Goal: Task Accomplishment & Management: Use online tool/utility

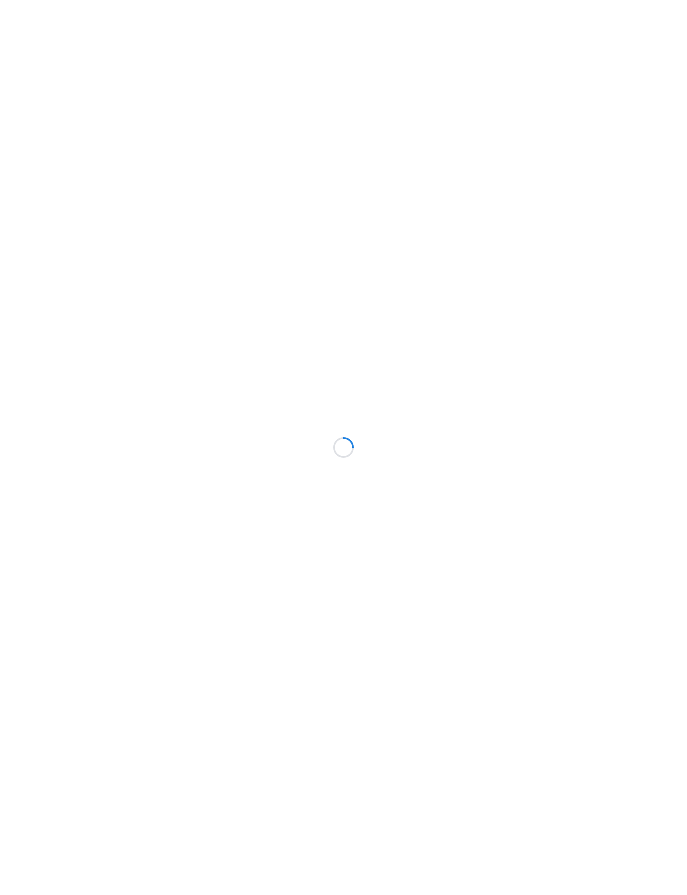
scroll to position [68, 91]
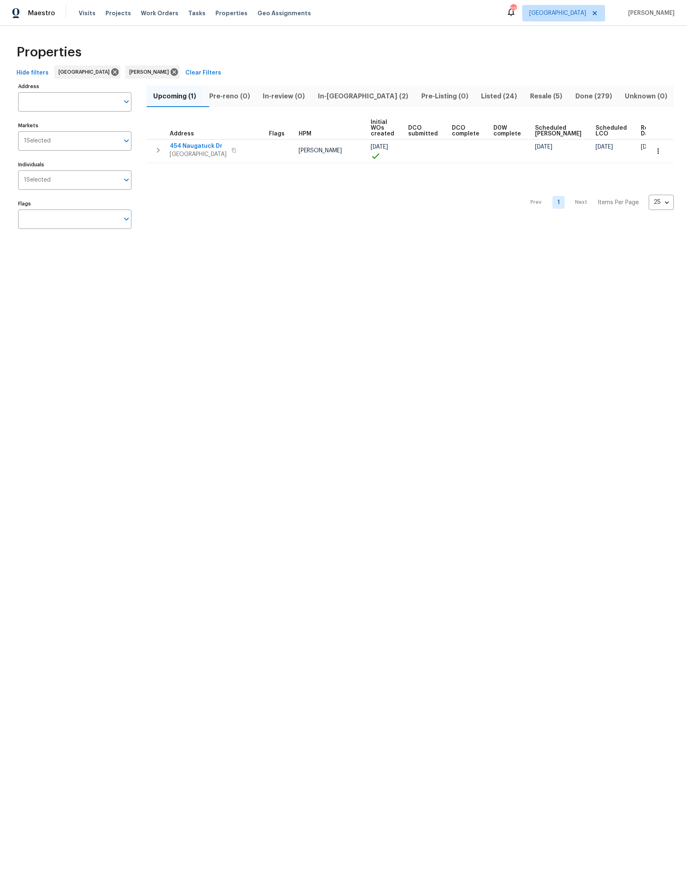
click at [357, 99] on span "In-reno (2)" at bounding box center [362, 97] width 93 height 12
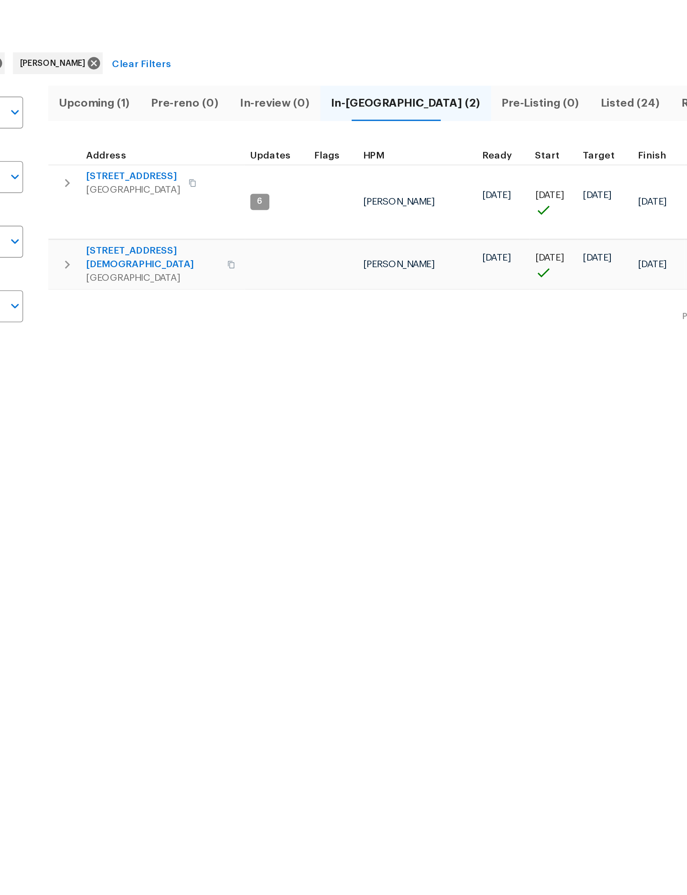
click at [229, 139] on button "button" at bounding box center [234, 145] width 10 height 12
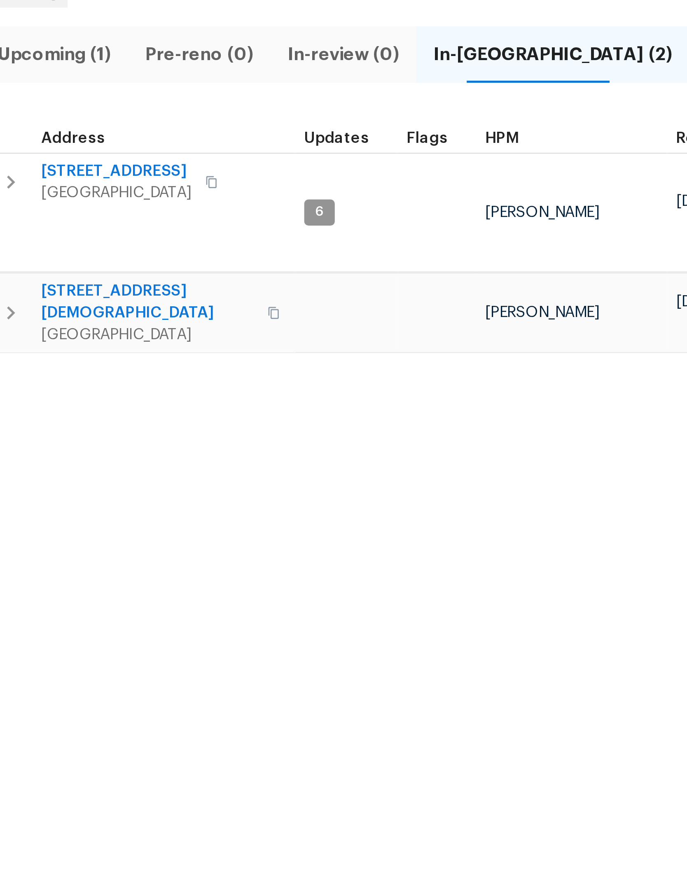
click at [229, 139] on button "button" at bounding box center [234, 145] width 10 height 12
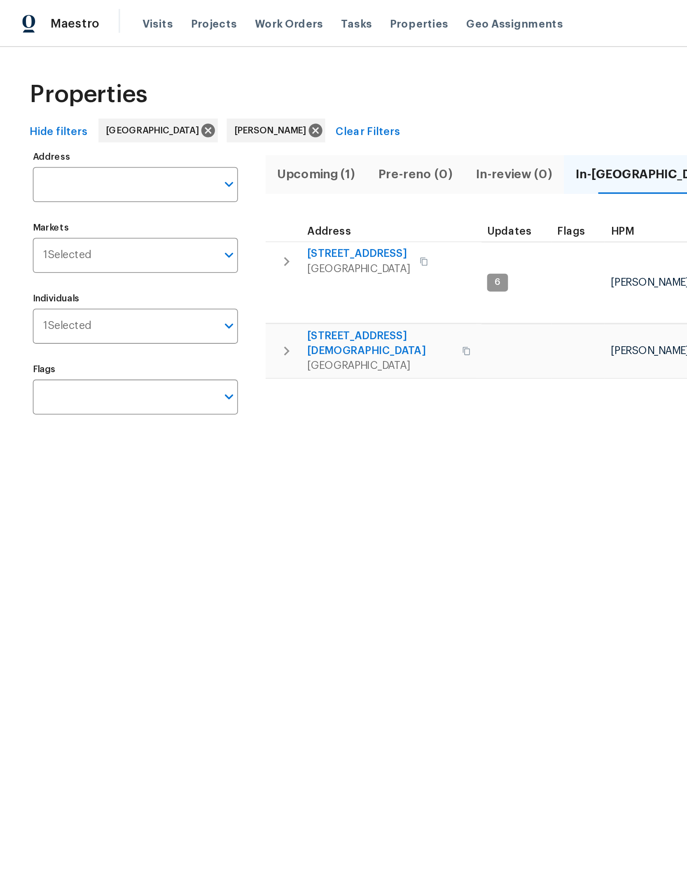
click at [206, 137] on span "11563 Oak Meadow Ln" at bounding box center [198, 140] width 57 height 8
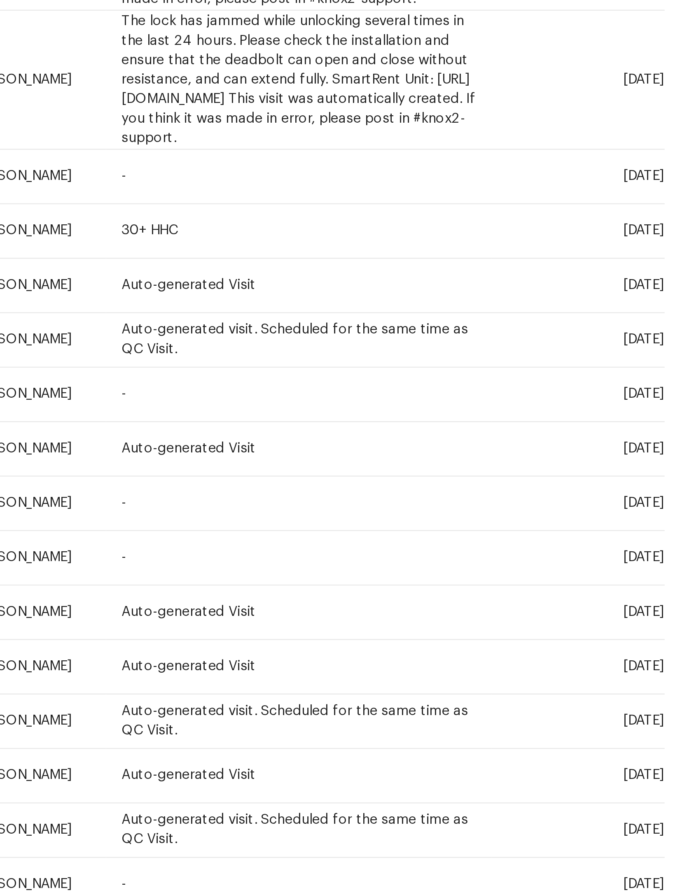
click at [0, 0] on icon at bounding box center [0, 0] width 0 height 0
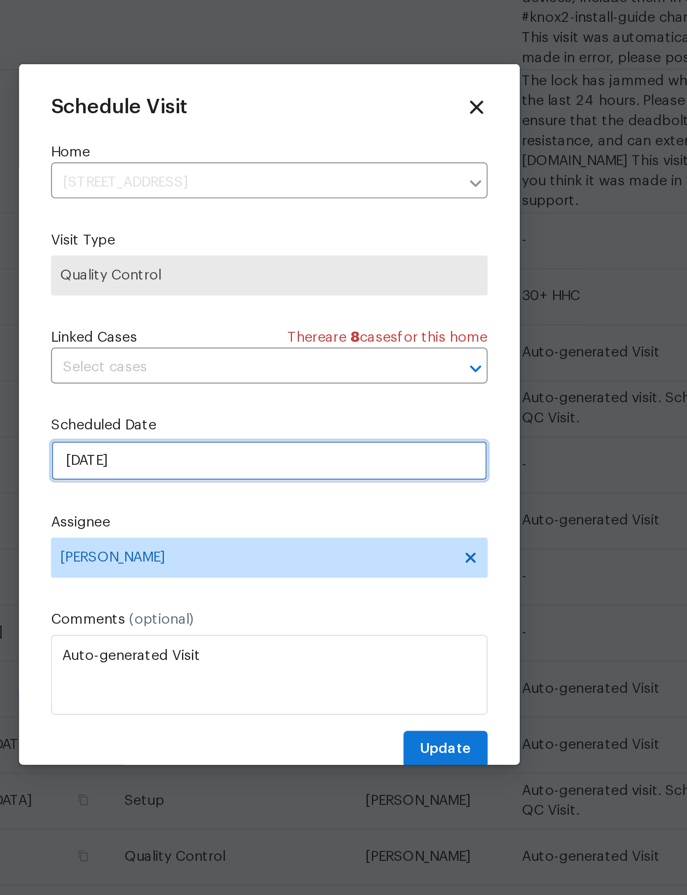
click at [254, 458] on input "[DATE]" at bounding box center [343, 466] width 179 height 16
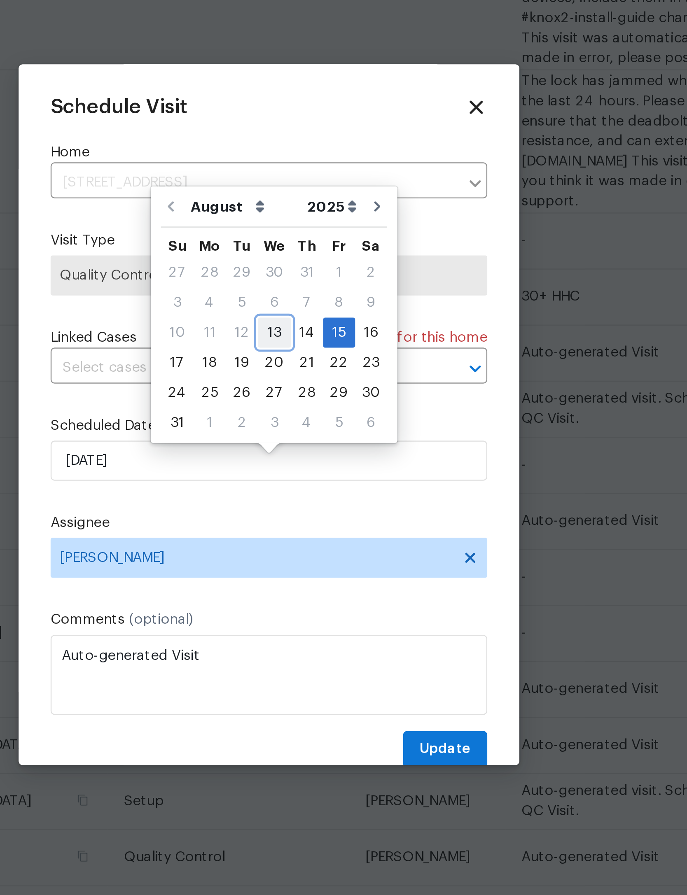
click at [339, 408] on div "13" at bounding box center [346, 414] width 14 height 12
type input "[DATE]"
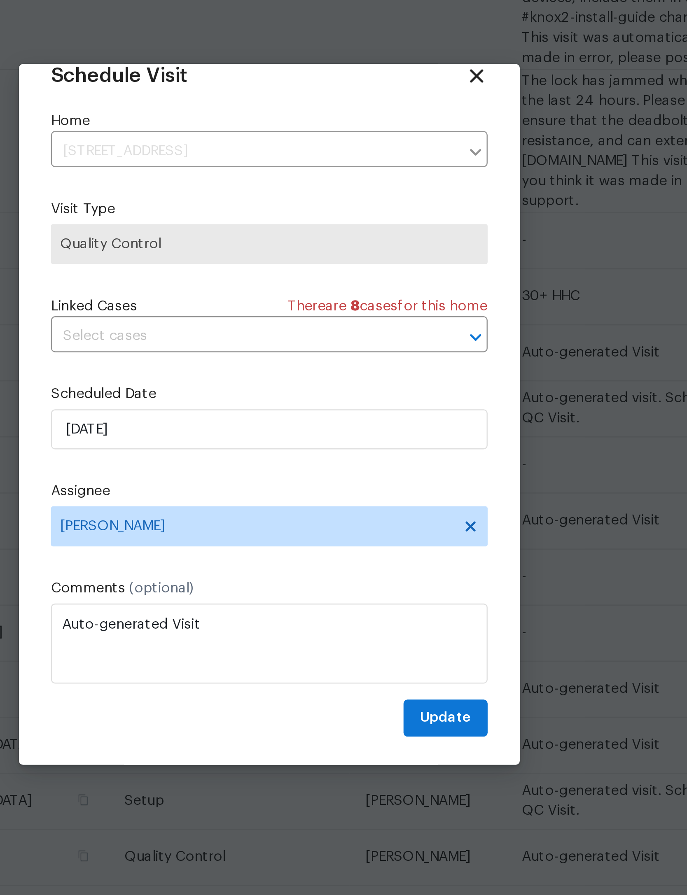
scroll to position [14, 0]
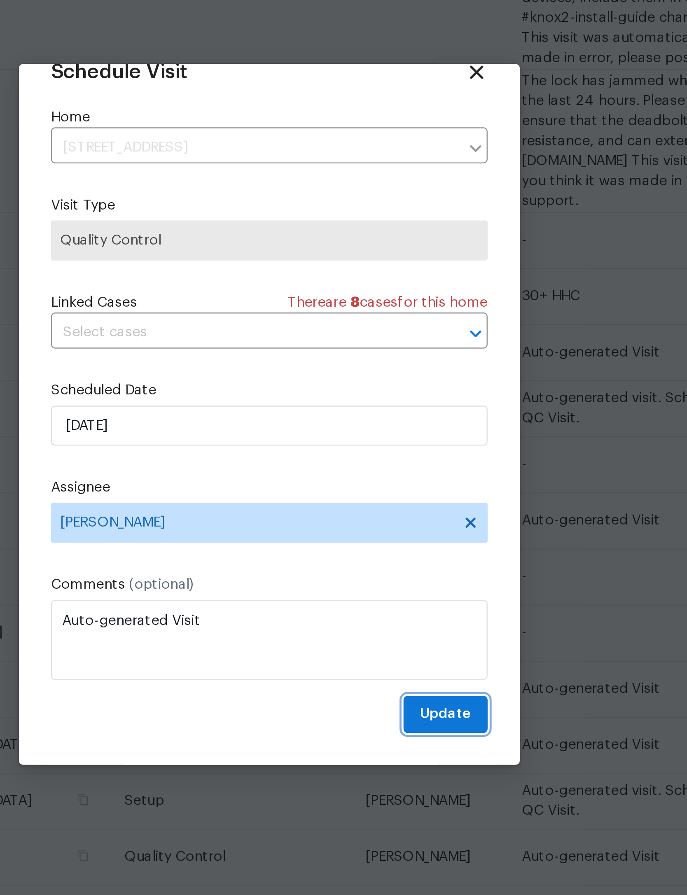
click at [405, 566] on span "Update" at bounding box center [415, 571] width 21 height 10
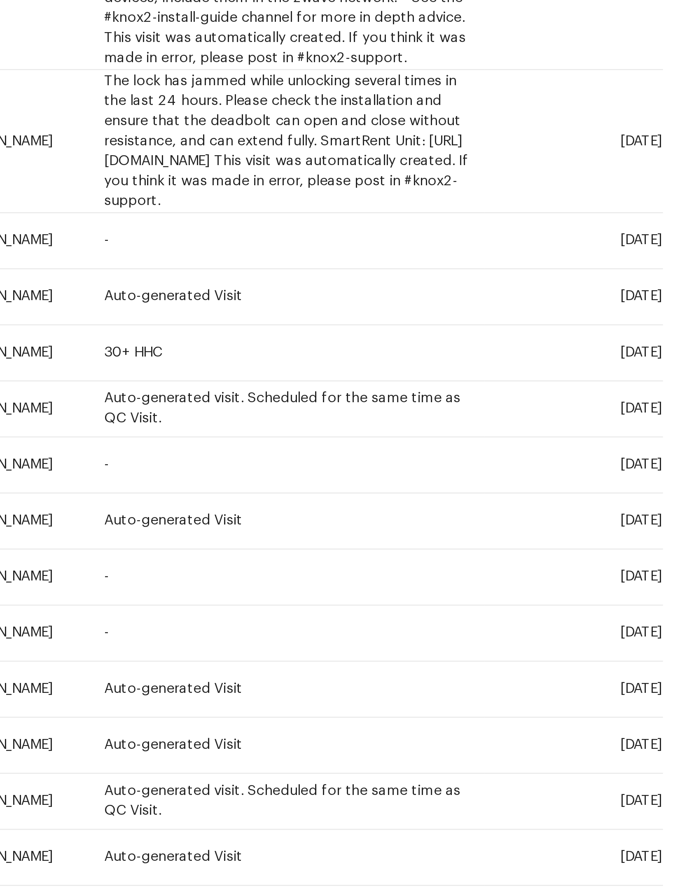
click at [0, 0] on span at bounding box center [0, 0] width 0 height 0
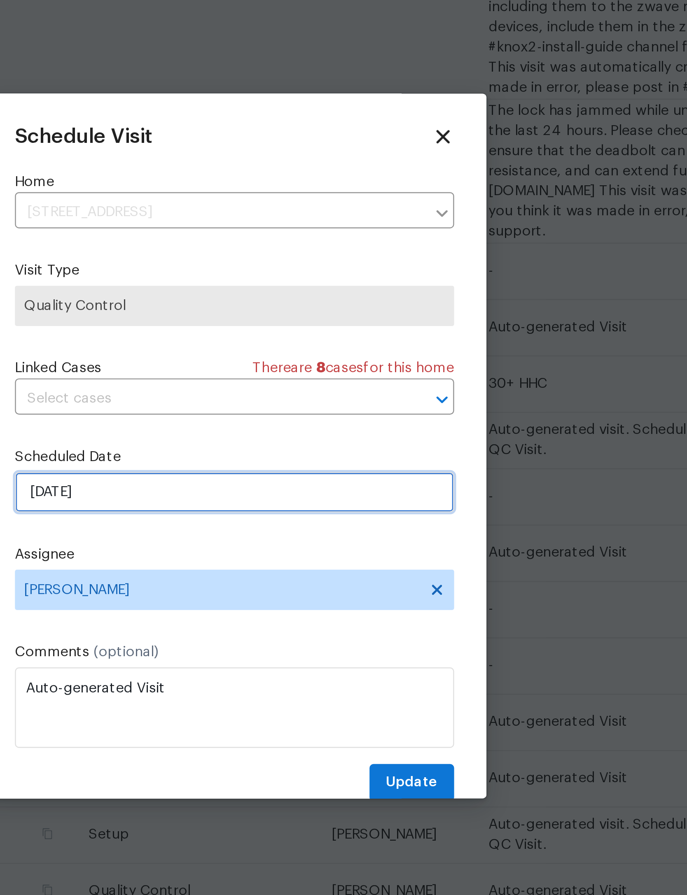
click at [254, 458] on input "[DATE]" at bounding box center [343, 466] width 179 height 16
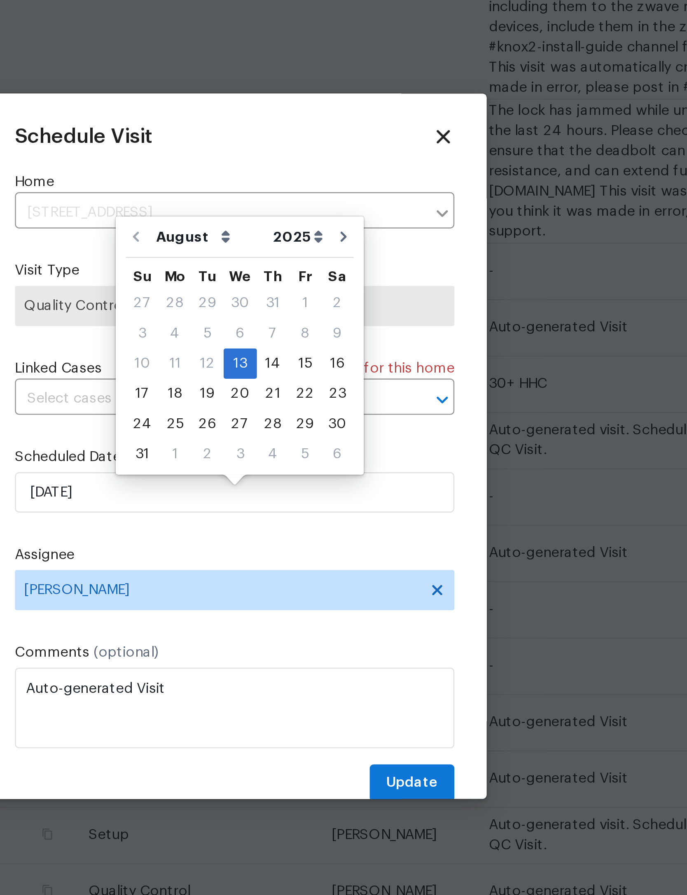
click at [424, 317] on icon at bounding box center [428, 321] width 9 height 9
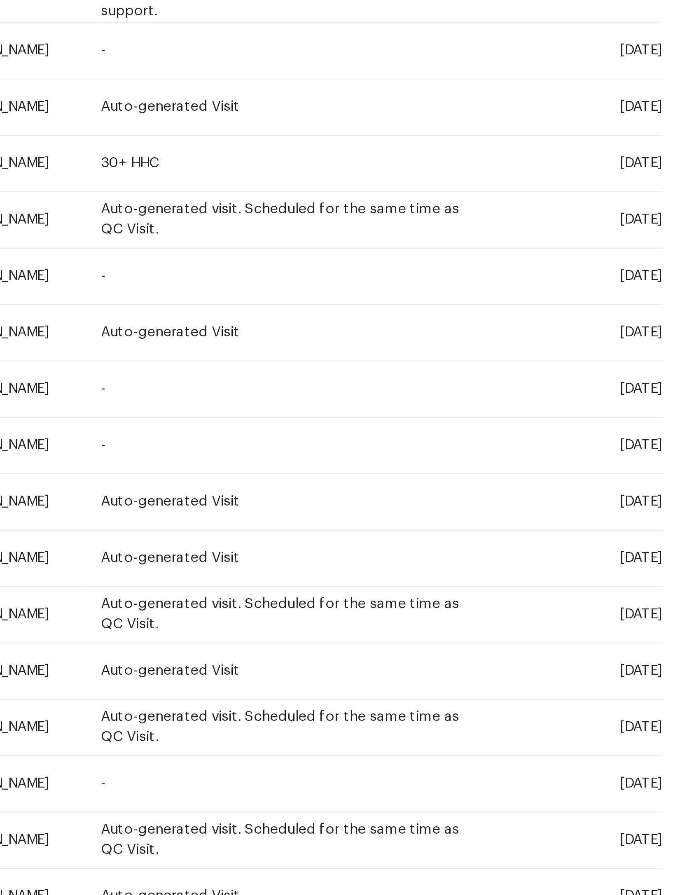
click at [0, 0] on icon at bounding box center [0, 0] width 0 height 0
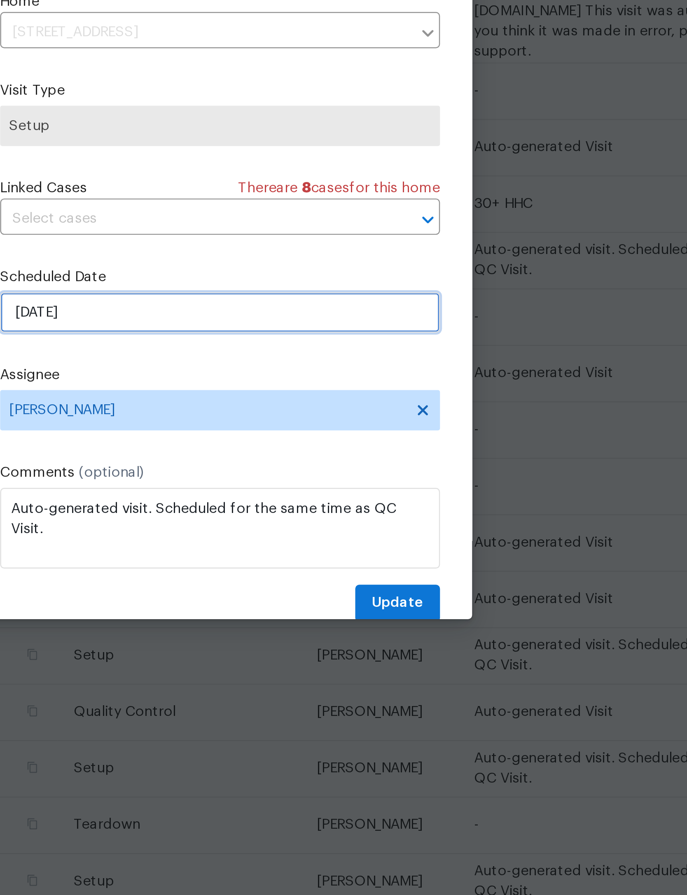
click at [254, 458] on input "[DATE]" at bounding box center [343, 466] width 179 height 16
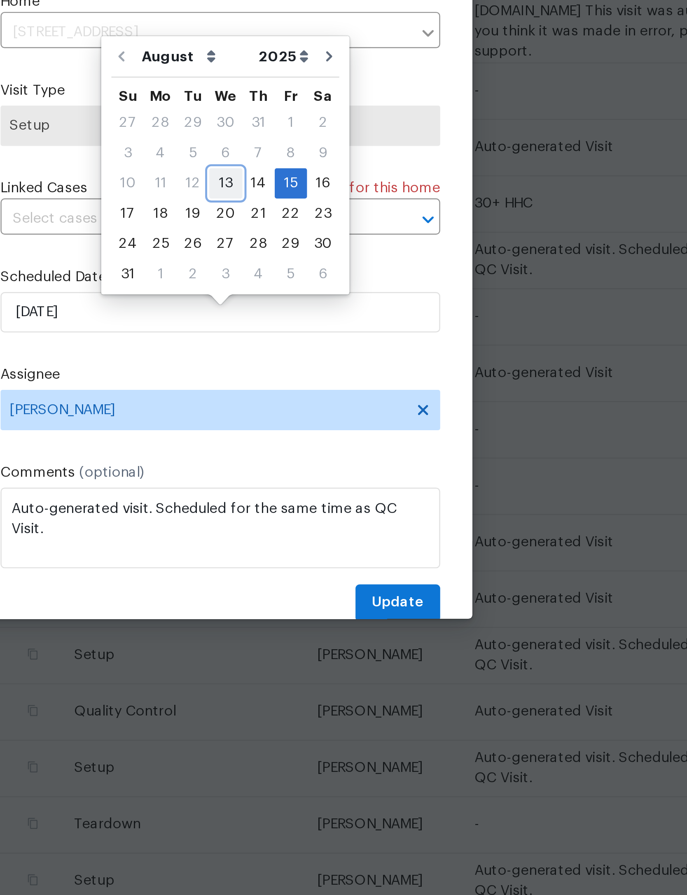
click at [339, 408] on div "13" at bounding box center [346, 414] width 14 height 12
type input "[DATE]"
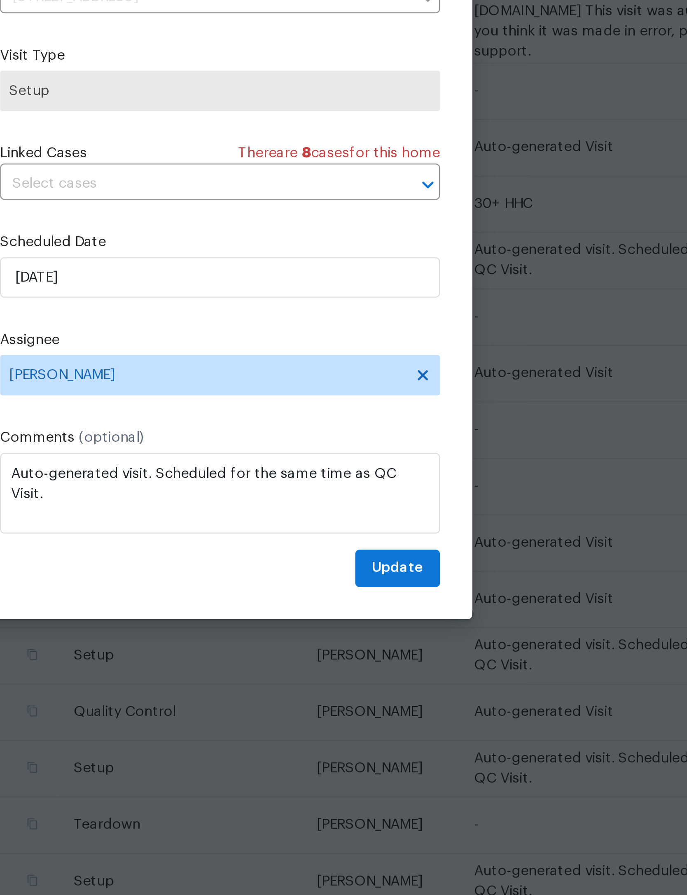
scroll to position [27, 0]
click at [405, 566] on span "Update" at bounding box center [415, 571] width 21 height 10
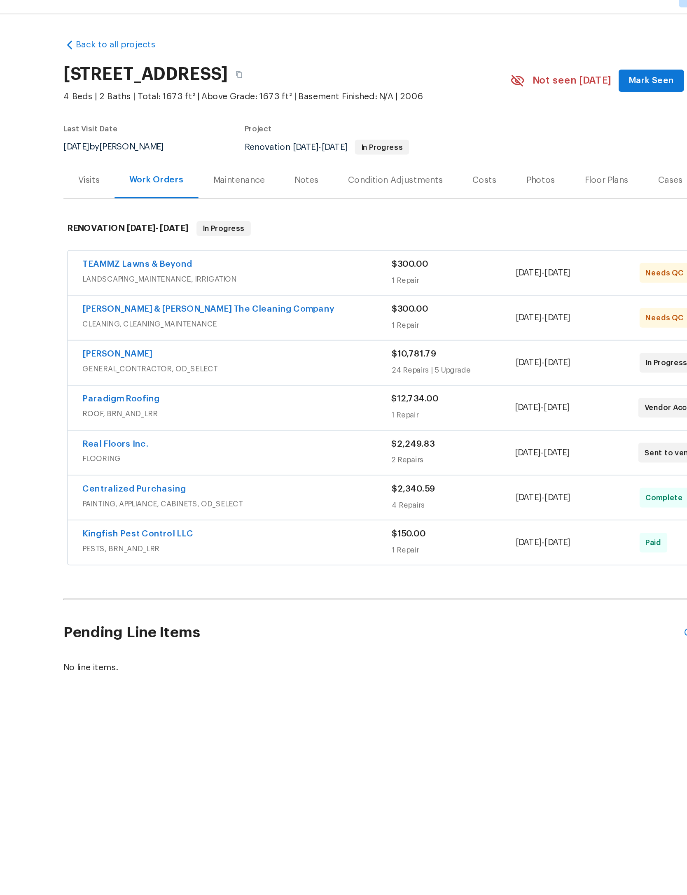
click at [330, 197] on div "$300.00" at bounding box center [371, 193] width 83 height 8
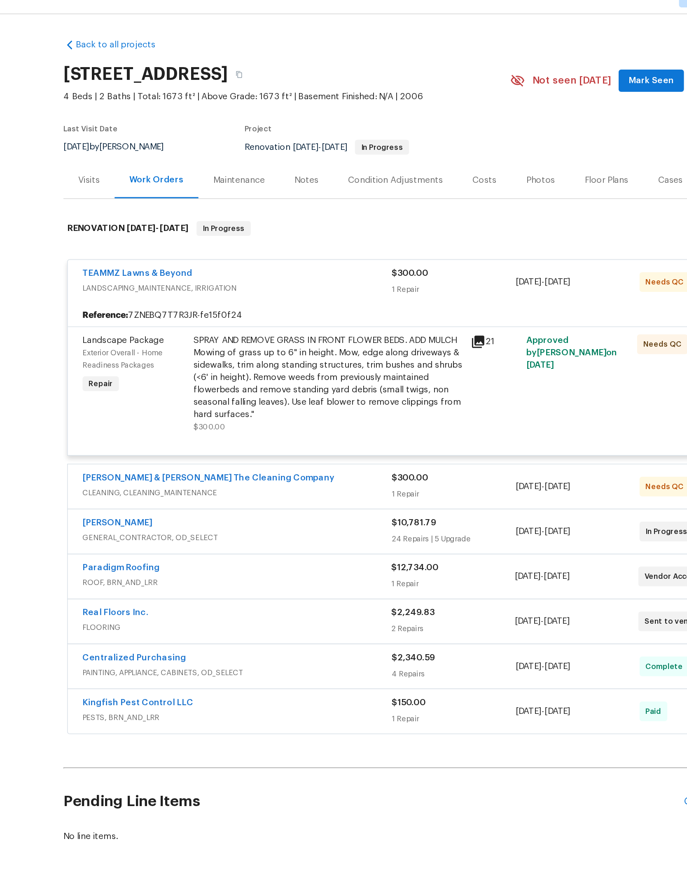
click at [252, 297] on div "SPRAY AND REMOVE GRASS IN FRONT FLOWER BEDS. ADD MULCH Mowing of grass up to 6"…" at bounding box center [288, 269] width 180 height 58
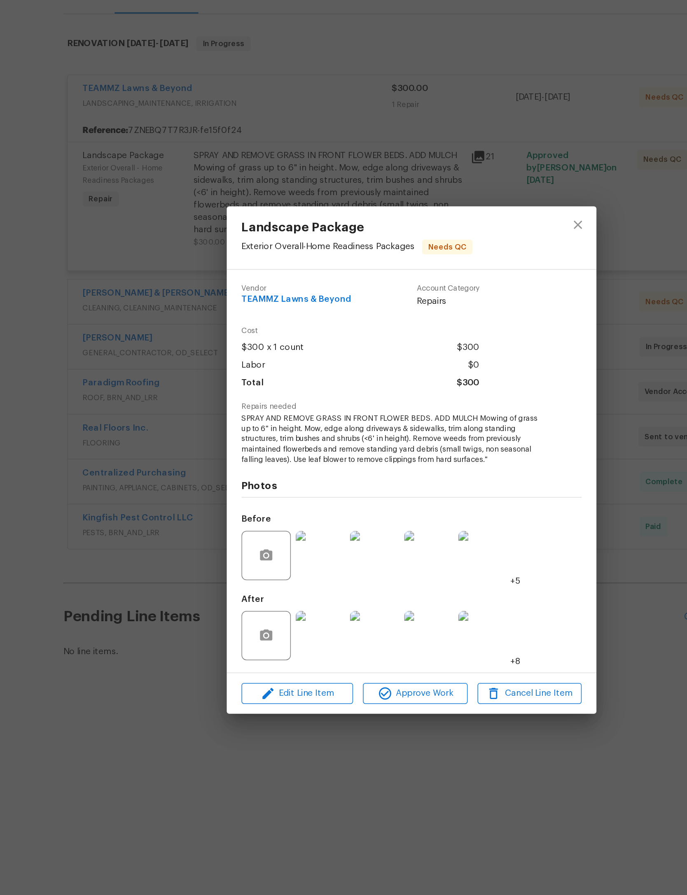
click at [266, 548] on img at bounding box center [282, 564] width 33 height 33
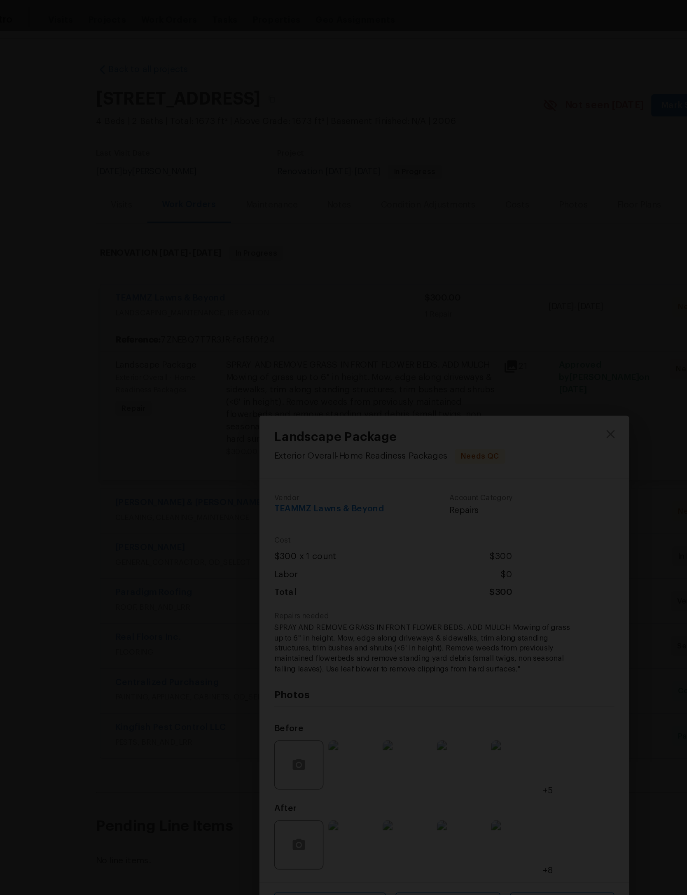
click at [398, 126] on div "Lightbox" at bounding box center [343, 447] width 687 height 895
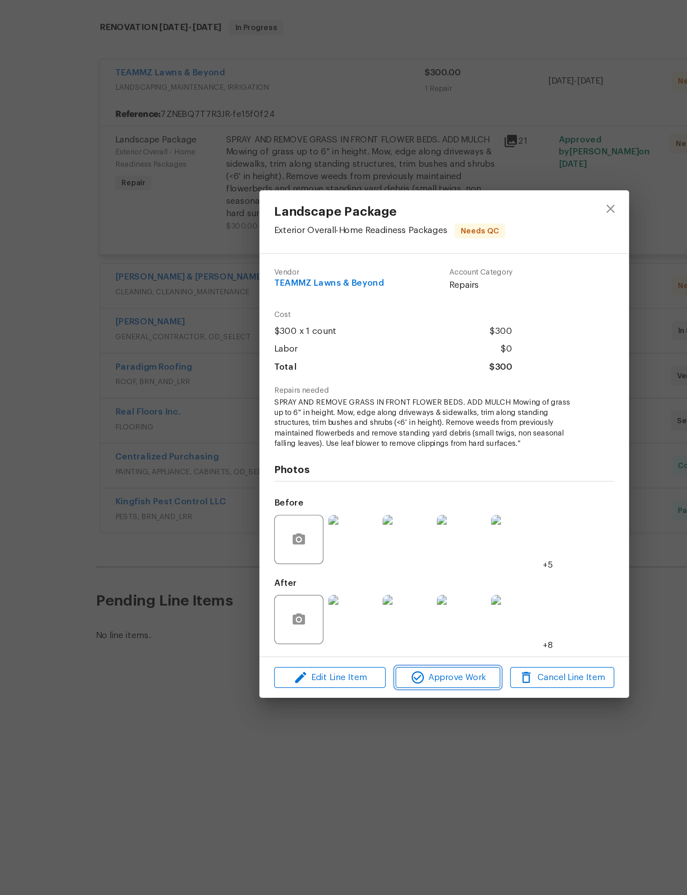
click at [313, 599] on span "Approve Work" at bounding box center [345, 604] width 65 height 10
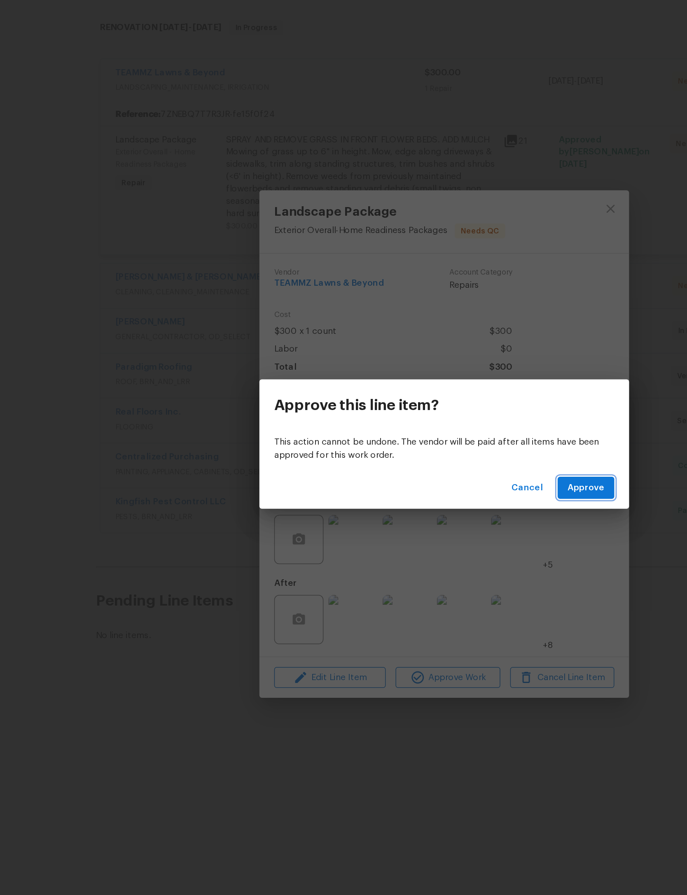
click at [419, 469] on button "Approve" at bounding box center [438, 476] width 38 height 15
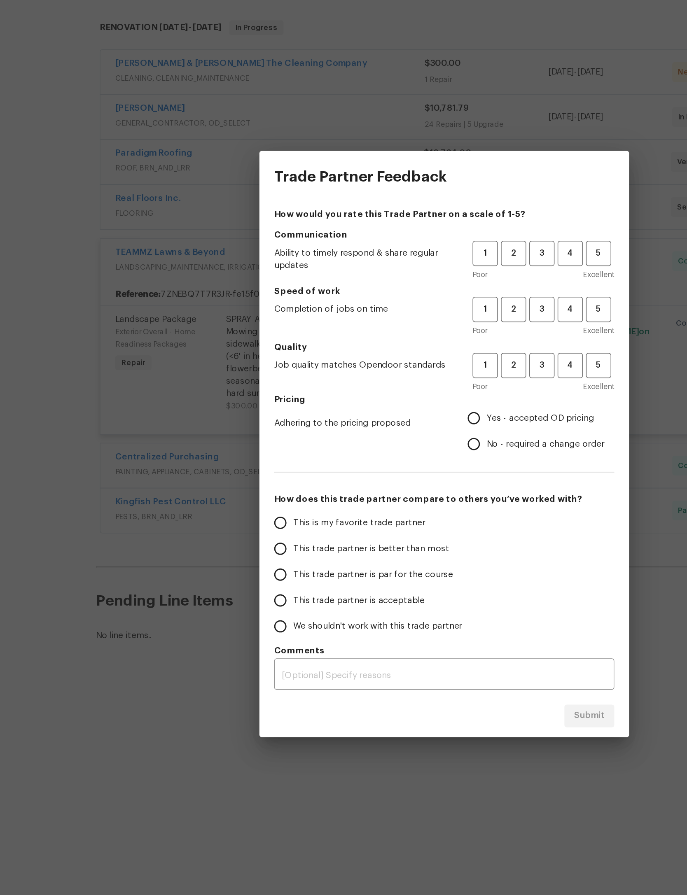
click at [361, 303] on h5 "Communication" at bounding box center [343, 307] width 227 height 8
click at [401, 353] on span "3" at bounding box center [408, 357] width 15 height 9
click at [401, 315] on span "3" at bounding box center [408, 319] width 15 height 9
click at [401, 390] on span "3" at bounding box center [408, 394] width 15 height 9
click at [372, 426] on span "Yes - accepted OD pricing" at bounding box center [408, 430] width 72 height 9
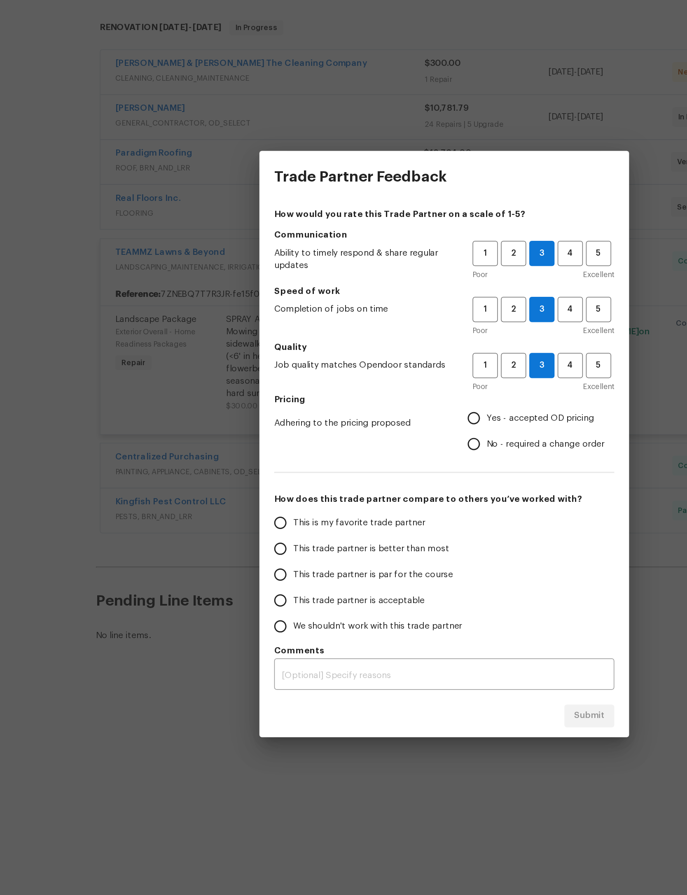
click at [356, 422] on input "Yes - accepted OD pricing" at bounding box center [362, 430] width 17 height 17
radio input "true"
click at [241, 526] on label "This trade partner is par for the course" at bounding box center [290, 534] width 130 height 17
click at [241, 526] on input "This trade partner is par for the course" at bounding box center [233, 534] width 17 height 17
click at [430, 624] on span "Submit" at bounding box center [440, 629] width 20 height 10
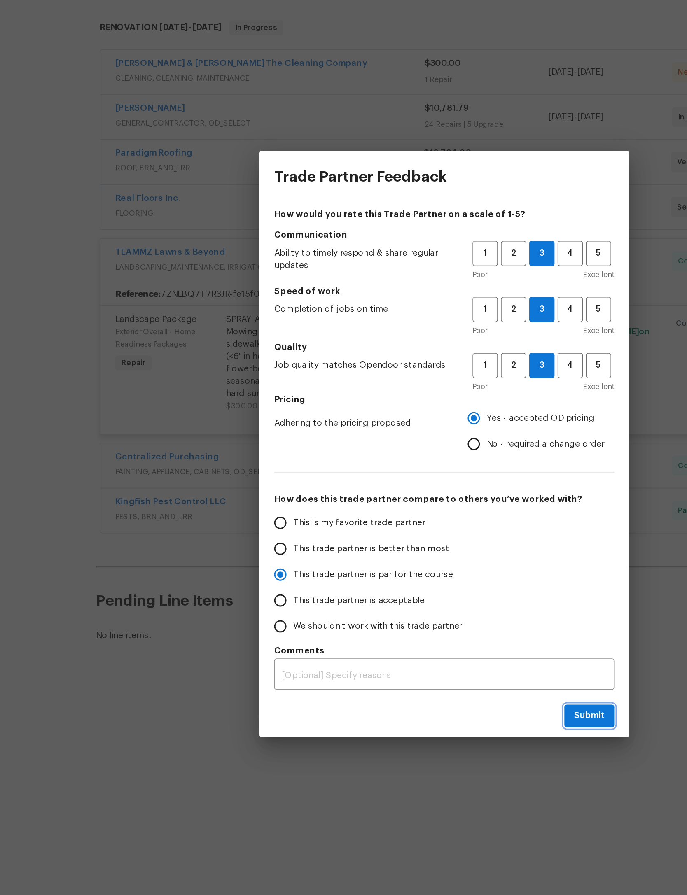
radio input "true"
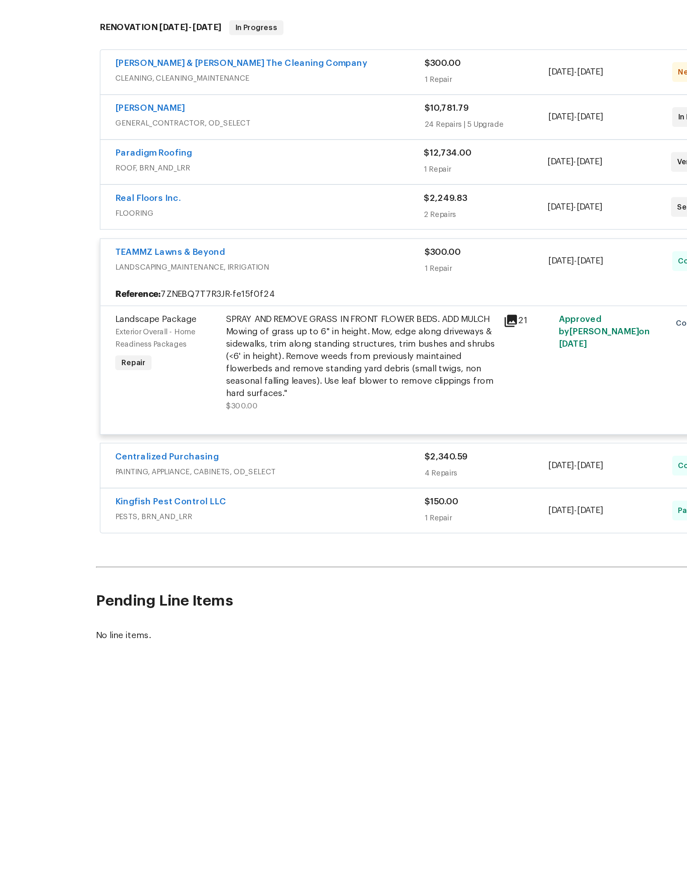
click at [345, 315] on div "$300.00" at bounding box center [371, 319] width 83 height 8
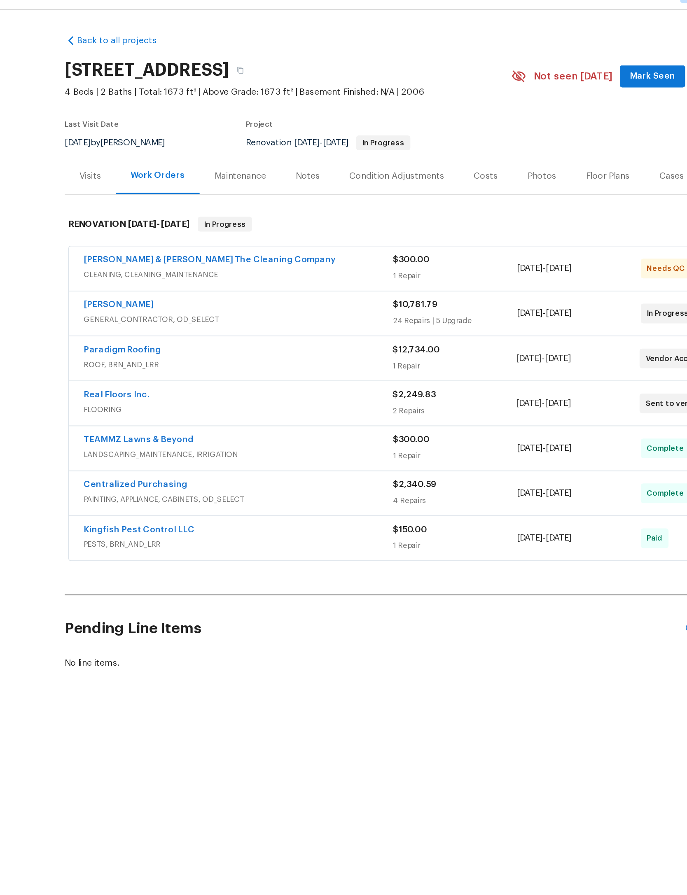
click at [335, 196] on div "$300.00" at bounding box center [371, 193] width 83 height 8
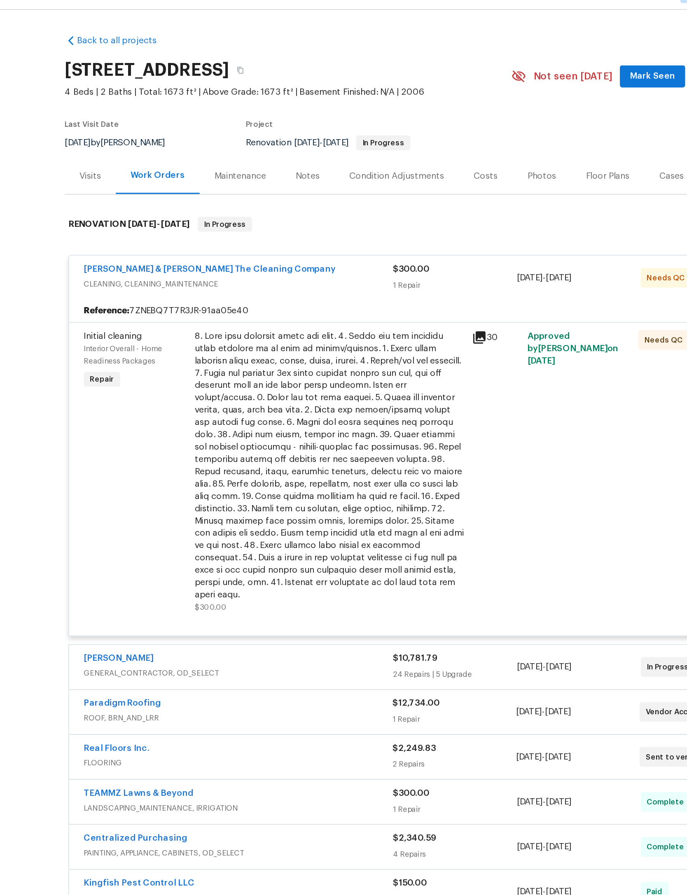
click at [256, 372] on div at bounding box center [288, 330] width 180 height 181
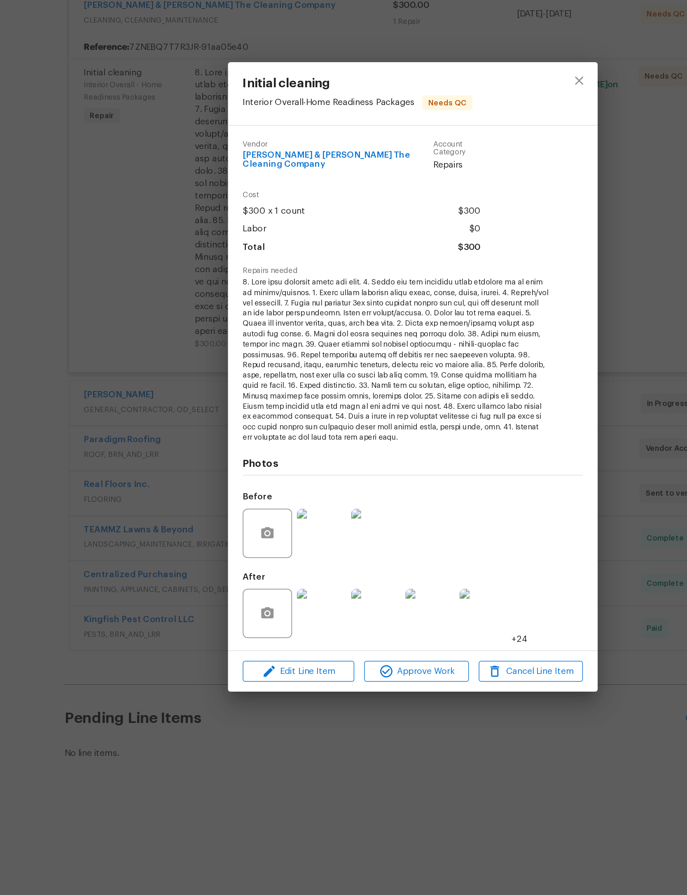
click at [266, 589] on img at bounding box center [282, 605] width 33 height 33
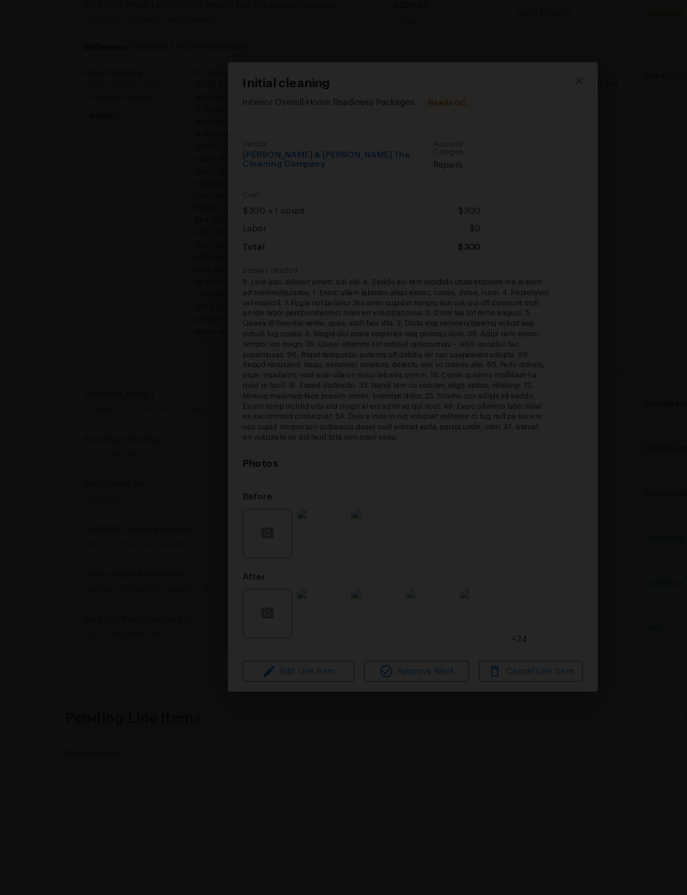
click at [65, 140] on img "Lightbox" at bounding box center [343, 447] width 687 height 895
click at [63, 137] on div "Lightbox" at bounding box center [343, 447] width 687 height 895
click at [401, 574] on div "Lightbox" at bounding box center [343, 447] width 687 height 895
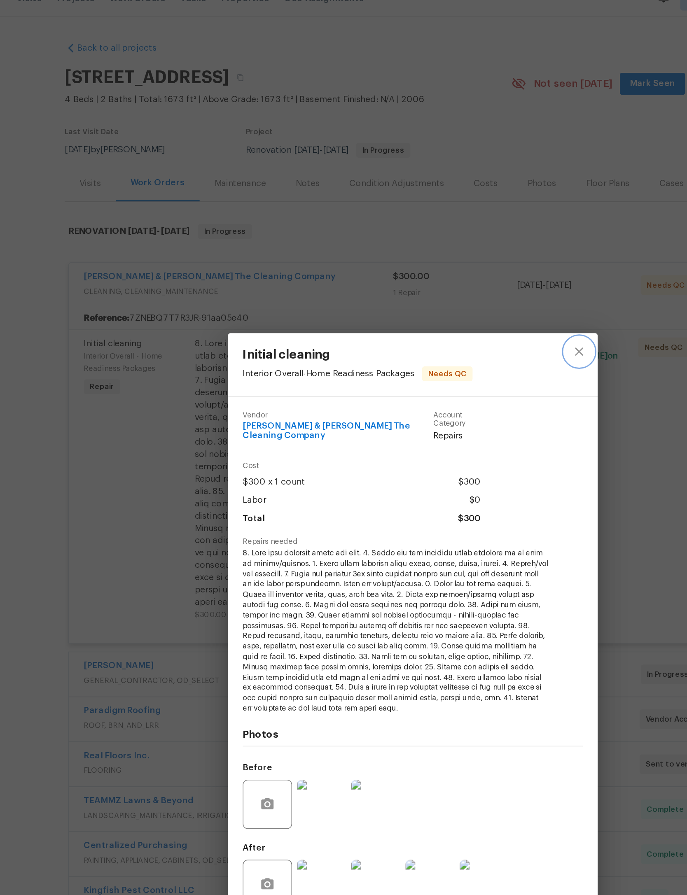
click at [445, 240] on button "close" at bounding box center [455, 250] width 20 height 20
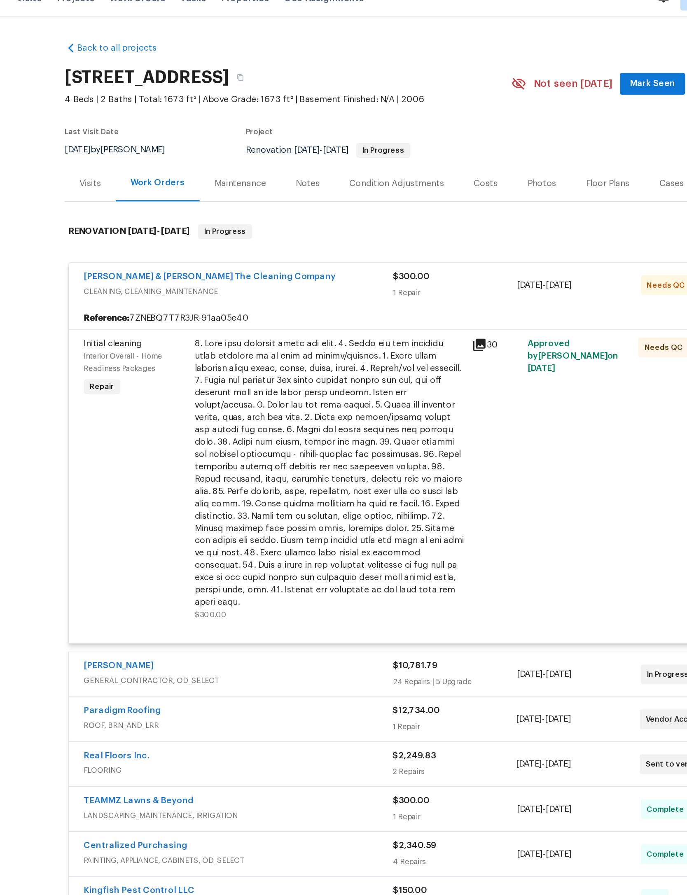
click at [239, 215] on div "Montalvo & Sangalang The Cleaning Company CLEANING, CLEANING_MAINTENANCE" at bounding box center [227, 205] width 207 height 20
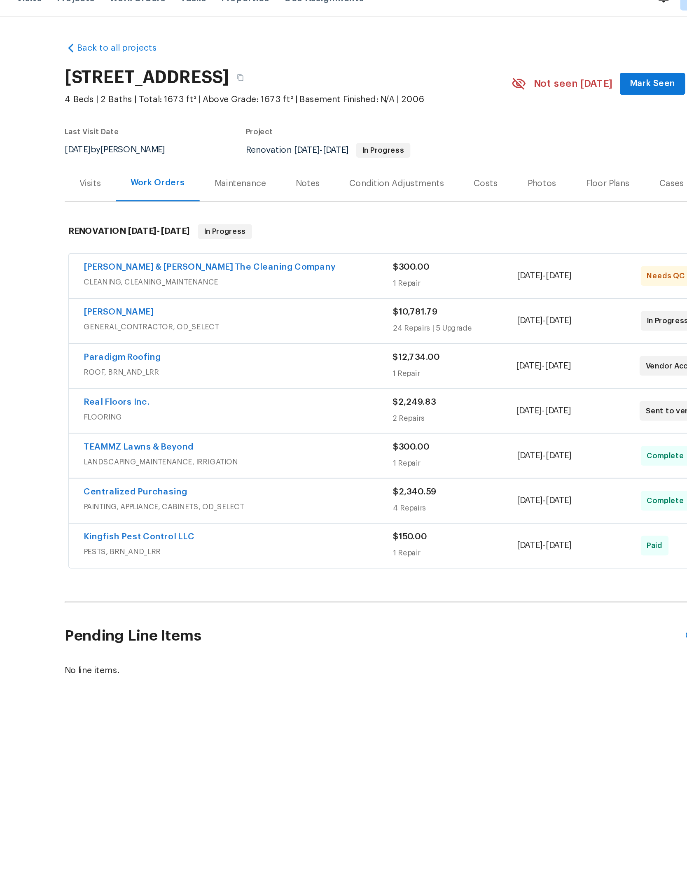
click at [177, 229] on div "Eric Hernandez" at bounding box center [227, 224] width 207 height 10
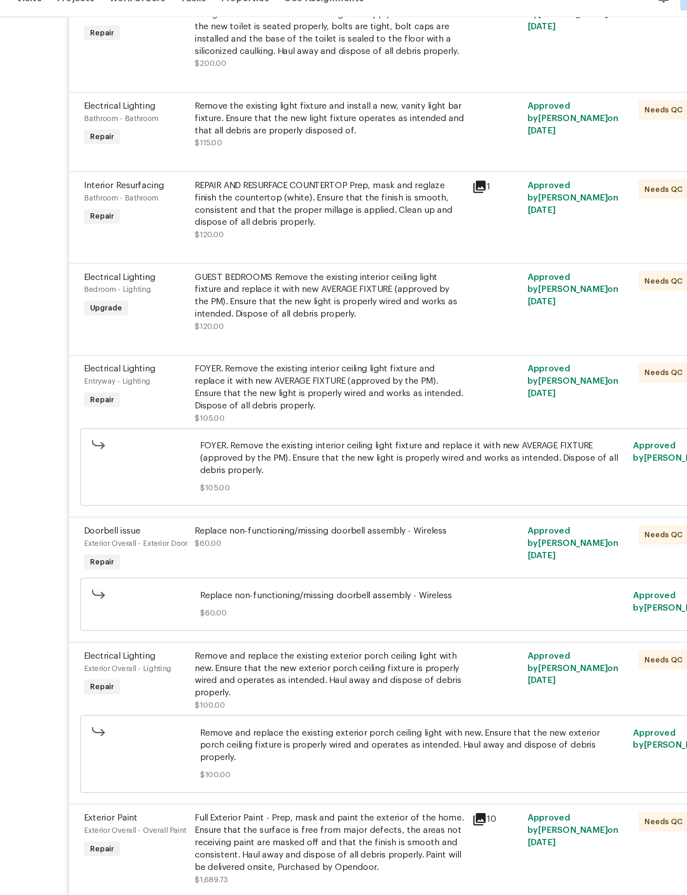
scroll to position [330, 0]
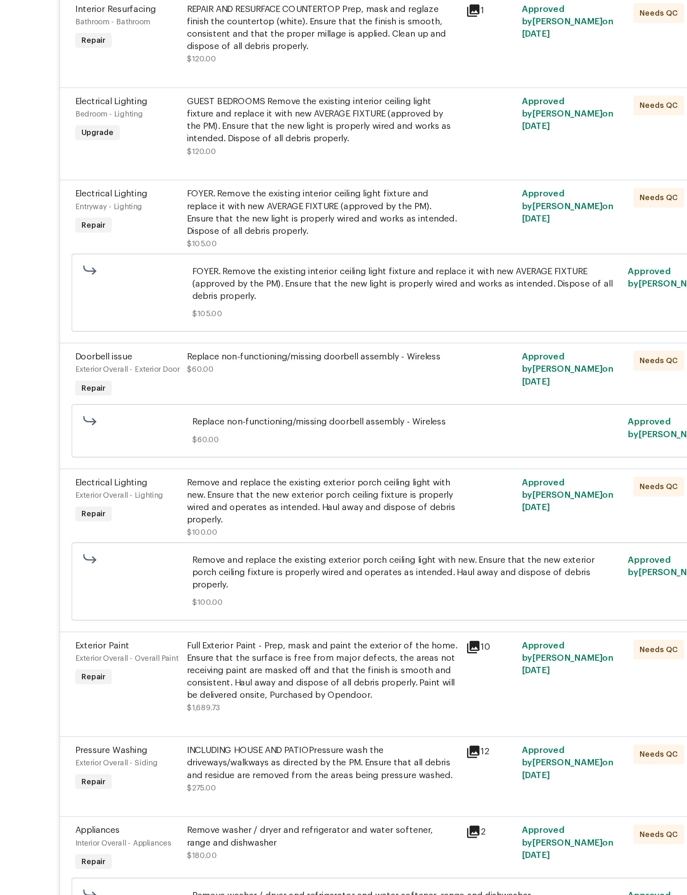
click at [285, 194] on div "GUEST BEDROOMS Remove the existing interior ceiling light fixture and replace i…" at bounding box center [288, 210] width 180 height 33
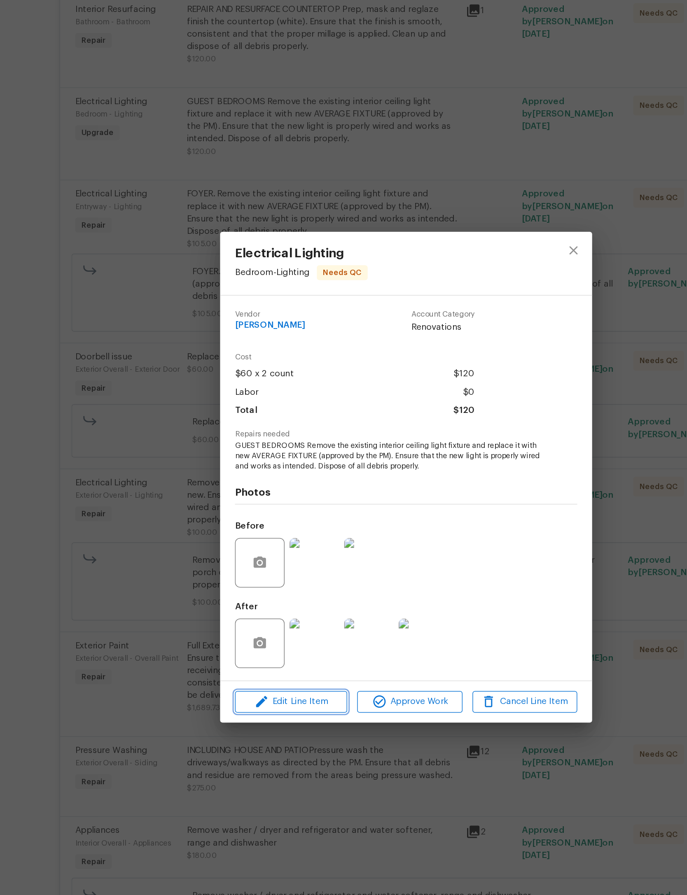
click at [232, 592] on span "Edit Line Item" at bounding box center [267, 597] width 70 height 10
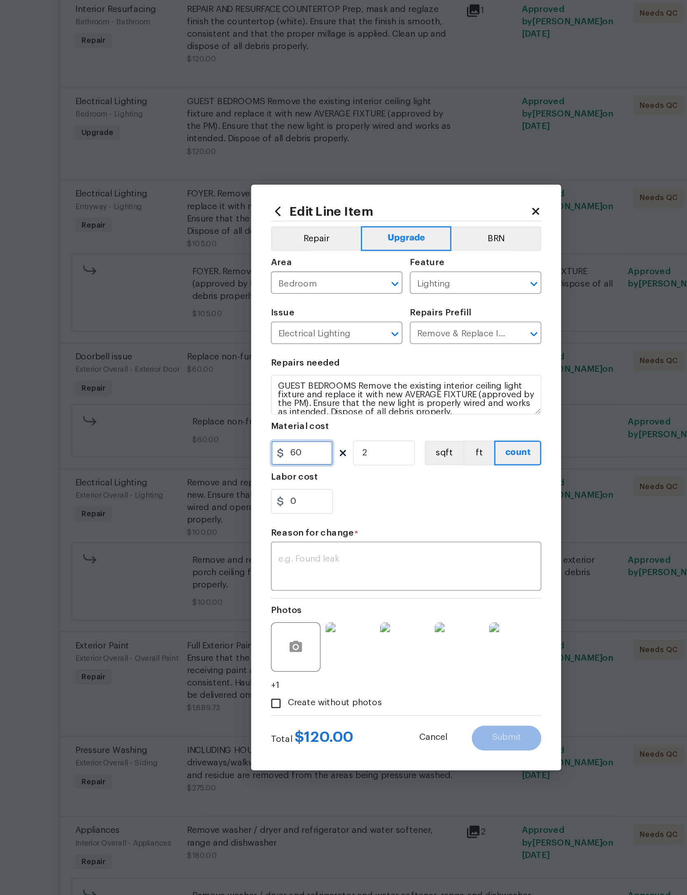
click at [254, 423] on input "60" at bounding box center [274, 431] width 41 height 16
click at [308, 423] on input "2" at bounding box center [328, 431] width 41 height 16
type input "3"
click at [305, 364] on section "Repairs needed GUEST BEDROOMS Remove the existing interior ceiling light fixtur…" at bounding box center [343, 420] width 179 height 113
click at [306, 499] on textarea at bounding box center [344, 507] width 170 height 17
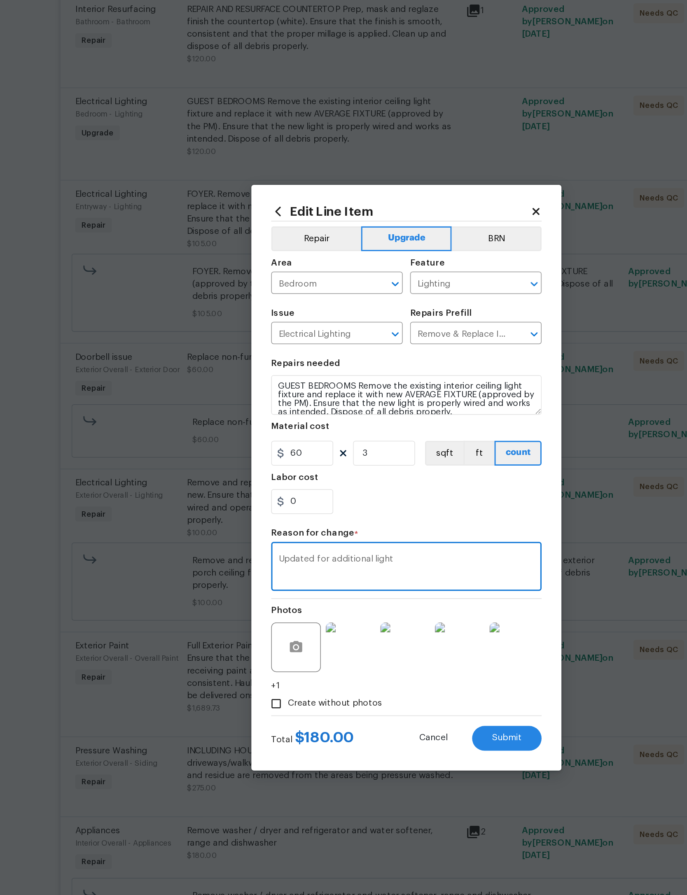
type textarea "Updated for additional light"
click at [278, 455] on div "0" at bounding box center [343, 463] width 179 height 16
click at [400, 618] on span "Submit" at bounding box center [410, 621] width 20 height 6
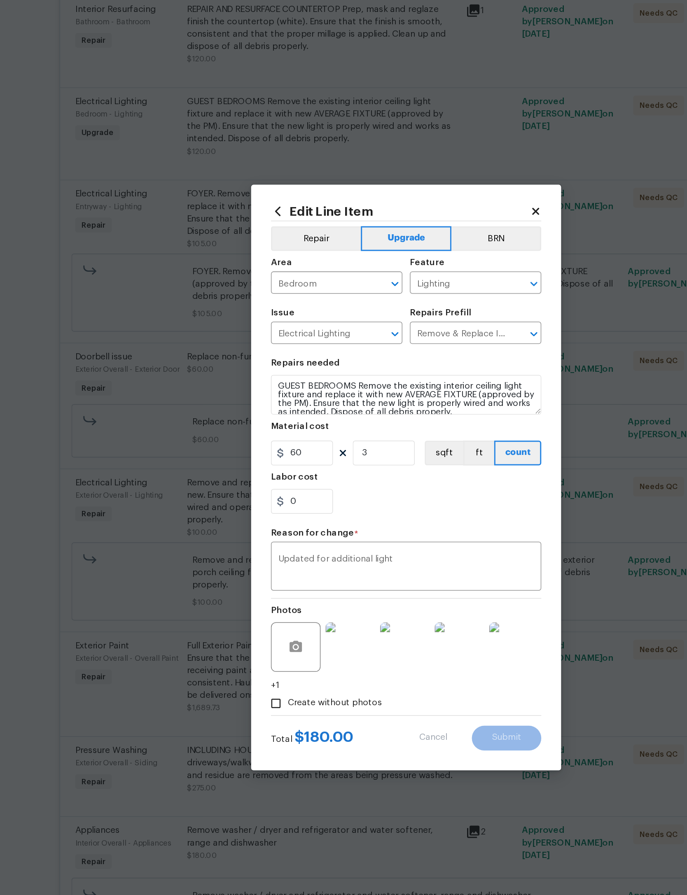
type input "2"
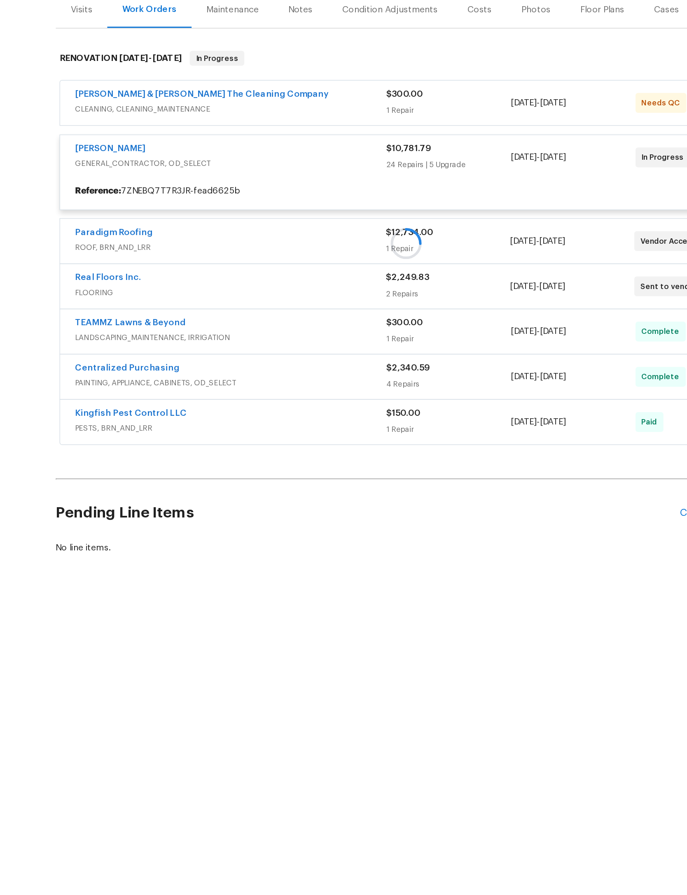
scroll to position [0, 0]
